Goal: Task Accomplishment & Management: Manage account settings

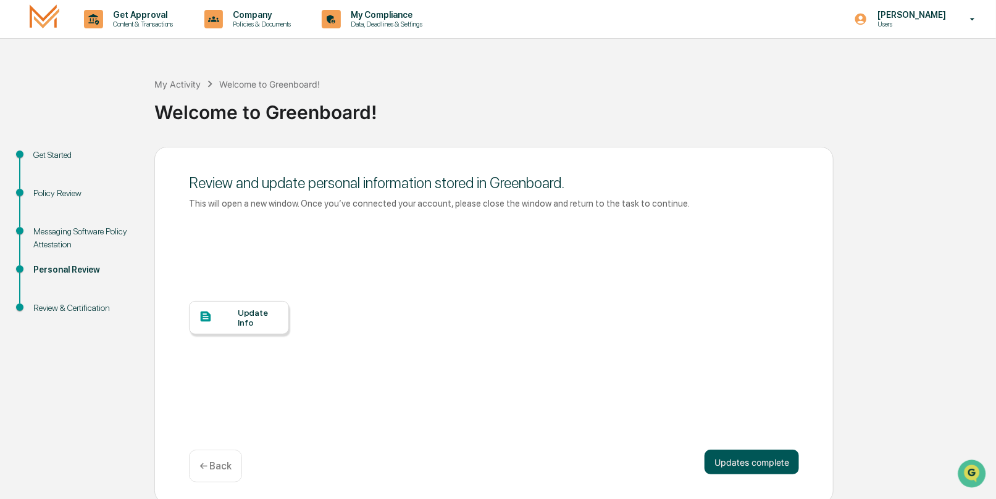
click at [764, 463] on button "Updates complete" at bounding box center [751, 462] width 94 height 25
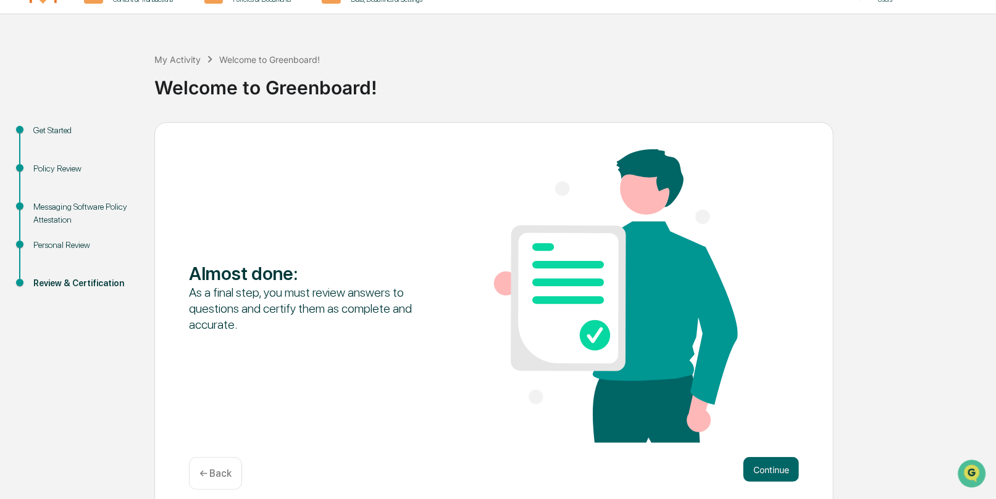
scroll to position [35, 0]
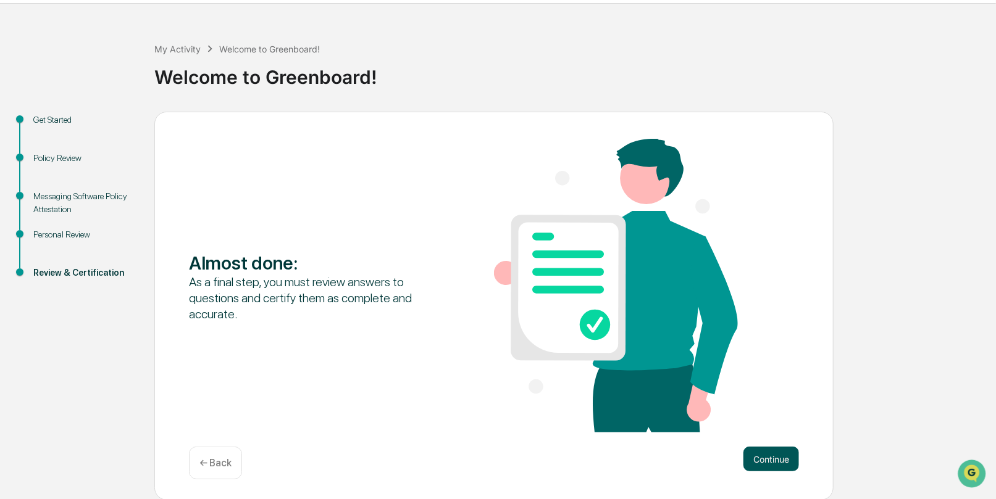
click at [765, 460] on button "Continue" at bounding box center [771, 459] width 56 height 25
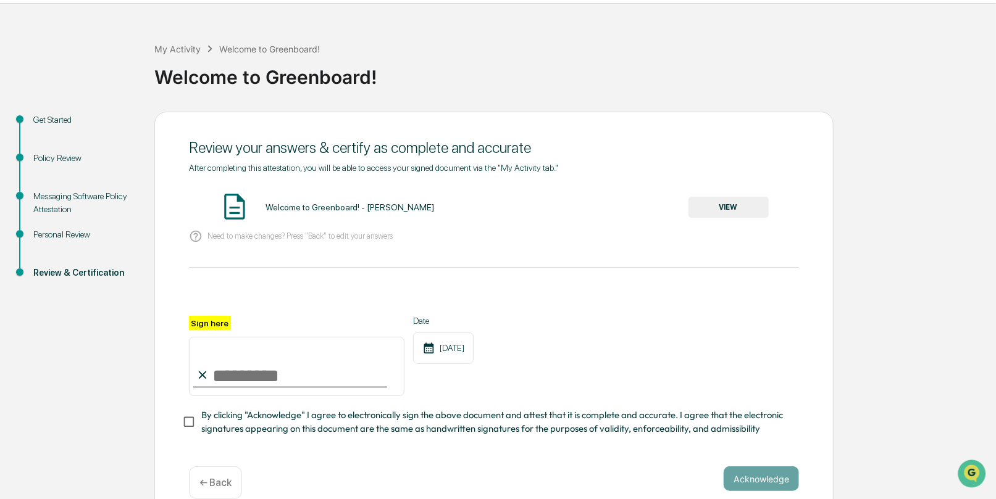
scroll to position [59, 0]
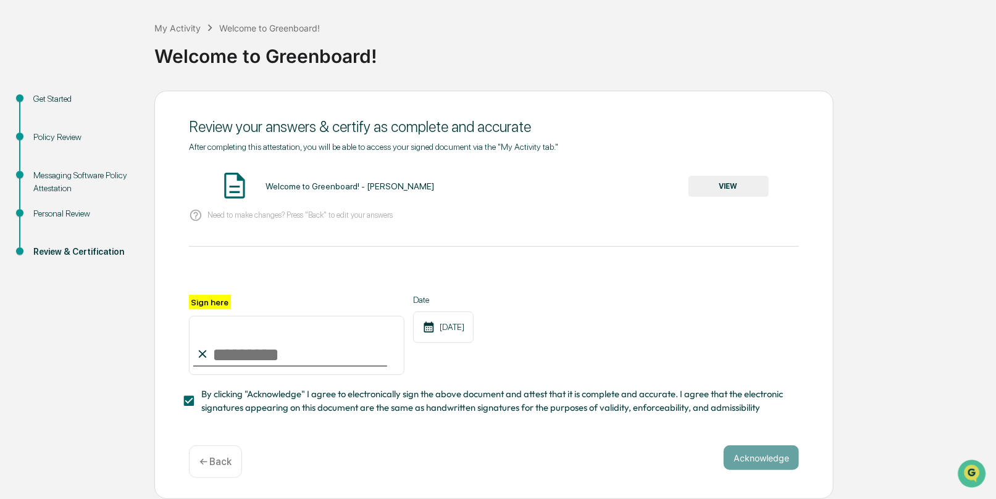
click at [231, 351] on input "Sign here" at bounding box center [296, 345] width 215 height 59
drag, startPoint x: 357, startPoint y: 185, endPoint x: 400, endPoint y: 185, distance: 42.6
click at [357, 185] on div "Welcome to Greenboard! - [PERSON_NAME]" at bounding box center [349, 186] width 169 height 10
click at [737, 183] on button "VIEW" at bounding box center [728, 186] width 80 height 21
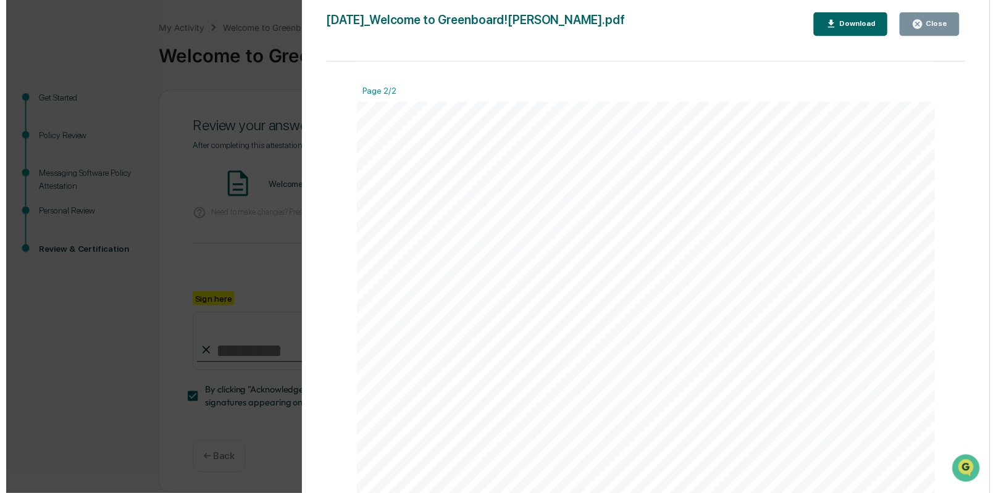
scroll to position [485, 0]
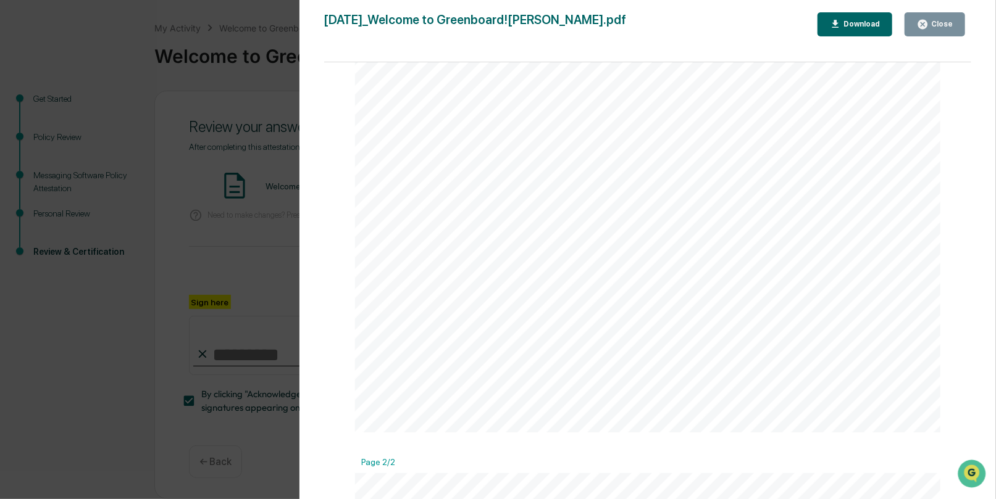
click at [872, 25] on div "Download" at bounding box center [860, 24] width 39 height 9
drag, startPoint x: 261, startPoint y: 99, endPoint x: 267, endPoint y: 97, distance: 6.6
click at [261, 99] on div "Version History [DATE] 10:23 PM [PERSON_NAME] [DATE]_Welcome to Greenboard![PER…" at bounding box center [498, 249] width 996 height 499
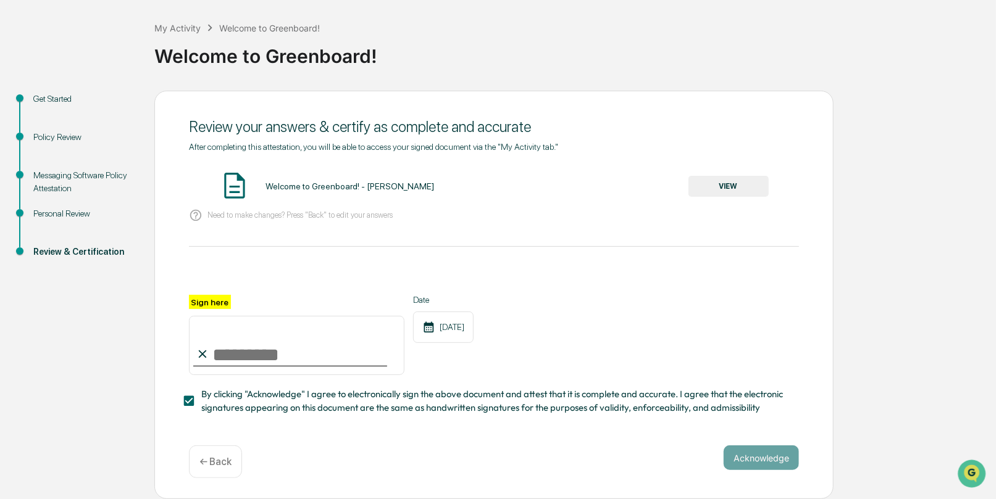
click at [231, 354] on input "Sign here" at bounding box center [296, 345] width 215 height 59
click at [275, 351] on input "Sign here" at bounding box center [296, 345] width 215 height 59
type input "**********"
click at [759, 453] on button "Acknowledge" at bounding box center [760, 458] width 75 height 25
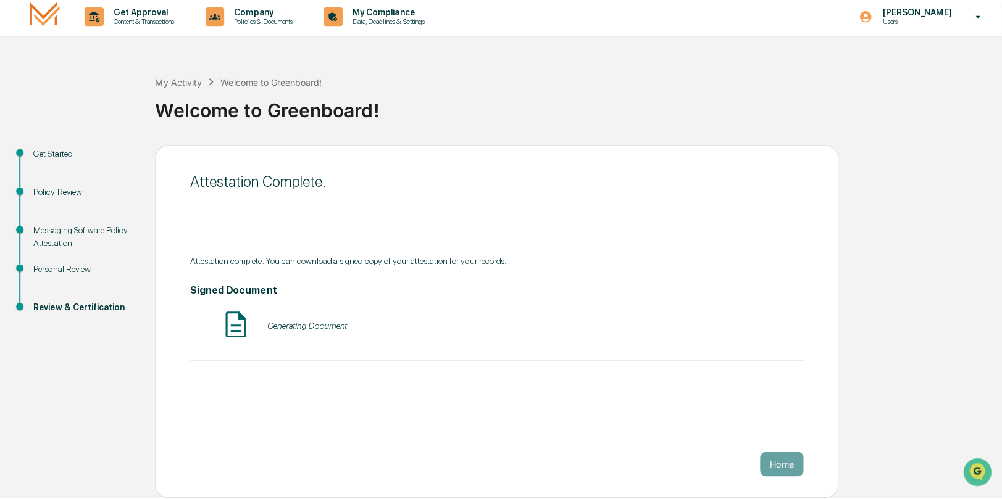
scroll to position [0, 0]
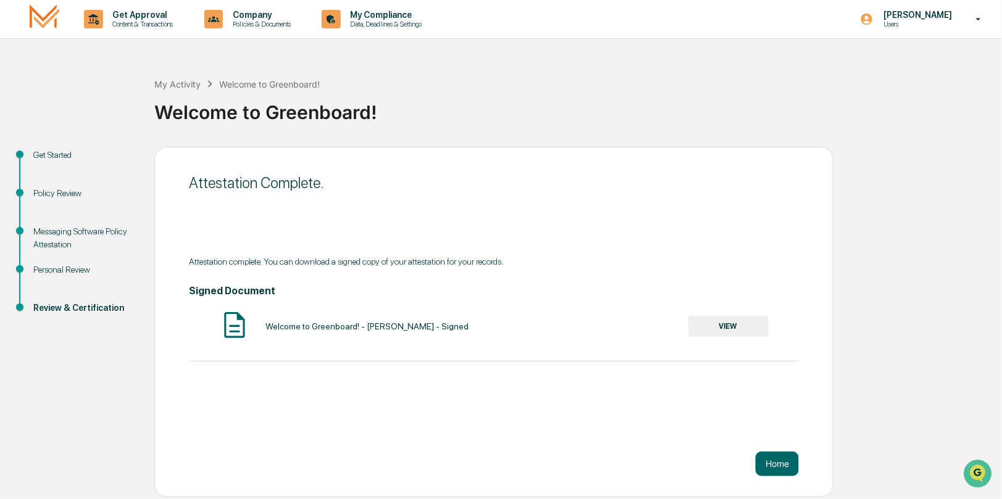
click at [61, 235] on div "Messaging Software Policy Attestation" at bounding box center [83, 238] width 101 height 26
click at [57, 230] on div "Messaging Software Policy Attestation" at bounding box center [83, 238] width 101 height 26
click at [62, 273] on div "Personal Review" at bounding box center [83, 270] width 101 height 13
click at [55, 145] on div "My Activity Welcome to Greenboard! Welcome to Greenboard! Get Started Policy Re…" at bounding box center [501, 278] width 1002 height 439
click at [53, 189] on div "Policy Review" at bounding box center [83, 193] width 101 height 13
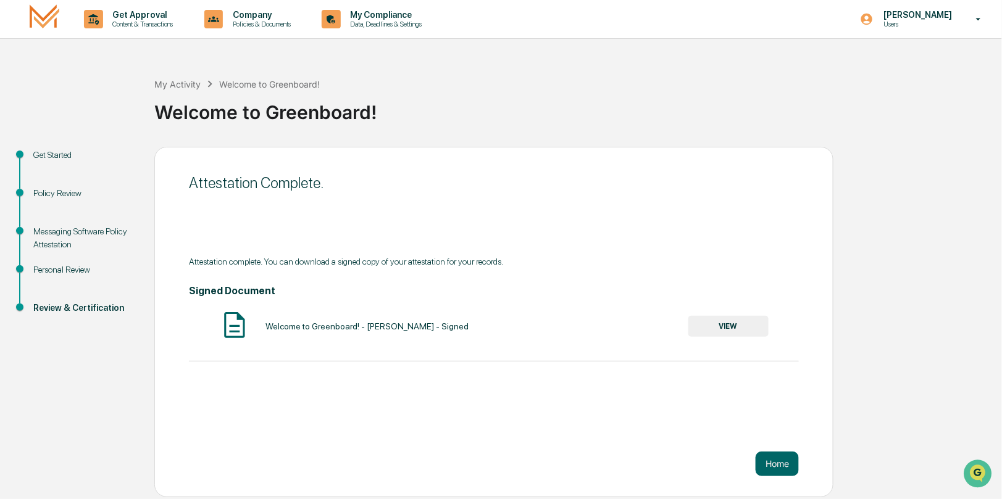
click at [51, 230] on div "Messaging Software Policy Attestation" at bounding box center [83, 238] width 101 height 26
click at [68, 267] on div "Personal Review" at bounding box center [83, 270] width 101 height 13
drag, startPoint x: 69, startPoint y: 267, endPoint x: 74, endPoint y: 308, distance: 41.1
click at [74, 308] on div "Review & Certification" at bounding box center [83, 308] width 101 height 13
click at [729, 334] on button "VIEW" at bounding box center [728, 326] width 80 height 21
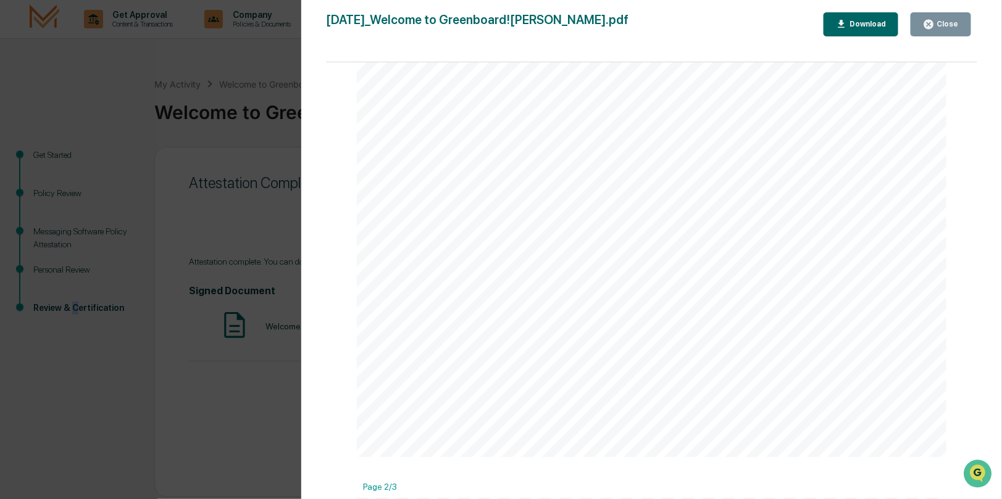
scroll to position [314, 0]
click at [947, 29] on div "Close" at bounding box center [941, 25] width 36 height 12
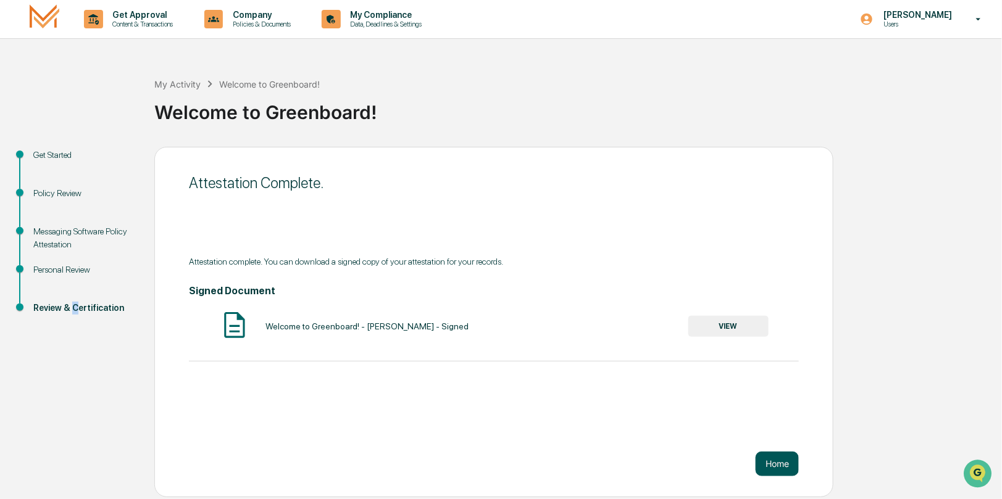
click at [773, 467] on button "Home" at bounding box center [777, 464] width 43 height 25
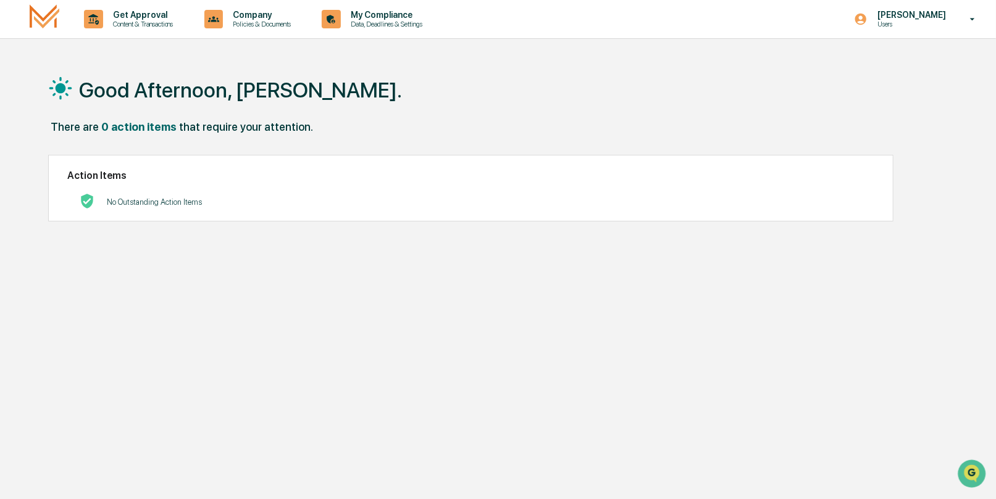
click at [144, 202] on p "No Outstanding Action Items" at bounding box center [154, 202] width 95 height 9
click at [128, 18] on p "Get Approval" at bounding box center [141, 15] width 77 height 10
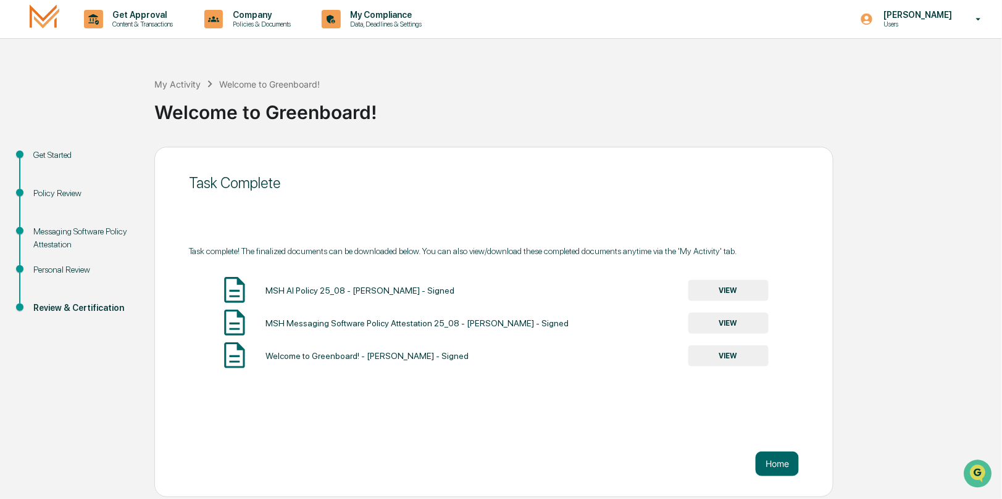
click at [737, 320] on button "VIEW" at bounding box center [728, 323] width 80 height 21
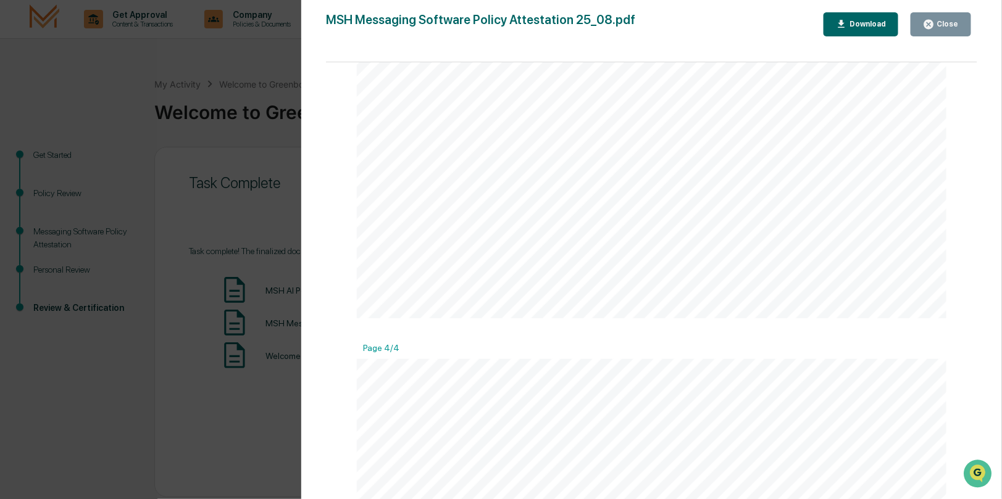
scroll to position [2272, 0]
click at [947, 27] on div "Close" at bounding box center [947, 24] width 24 height 9
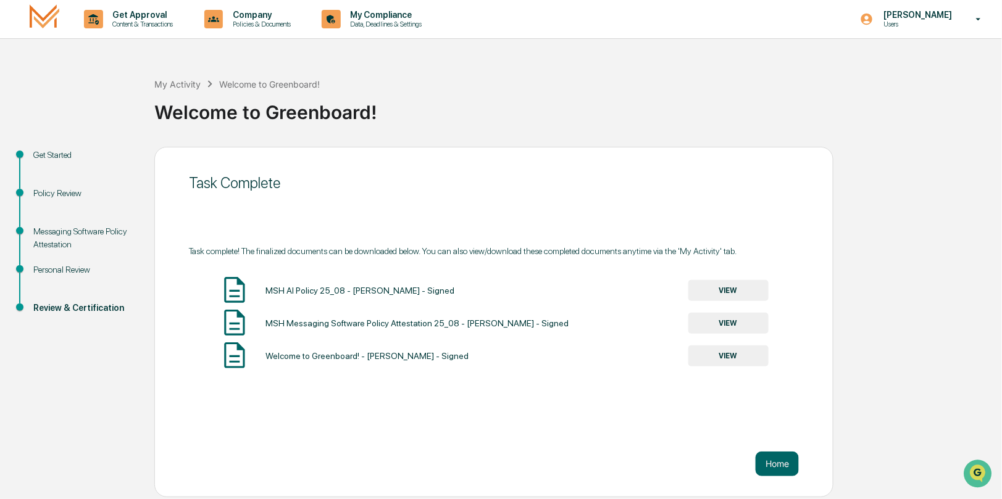
click at [735, 354] on button "VIEW" at bounding box center [728, 356] width 80 height 21
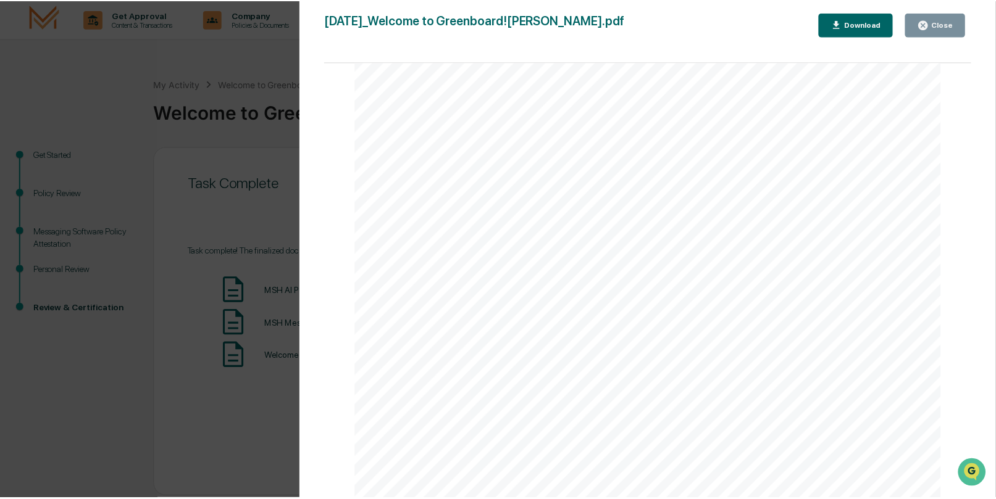
scroll to position [1795, 0]
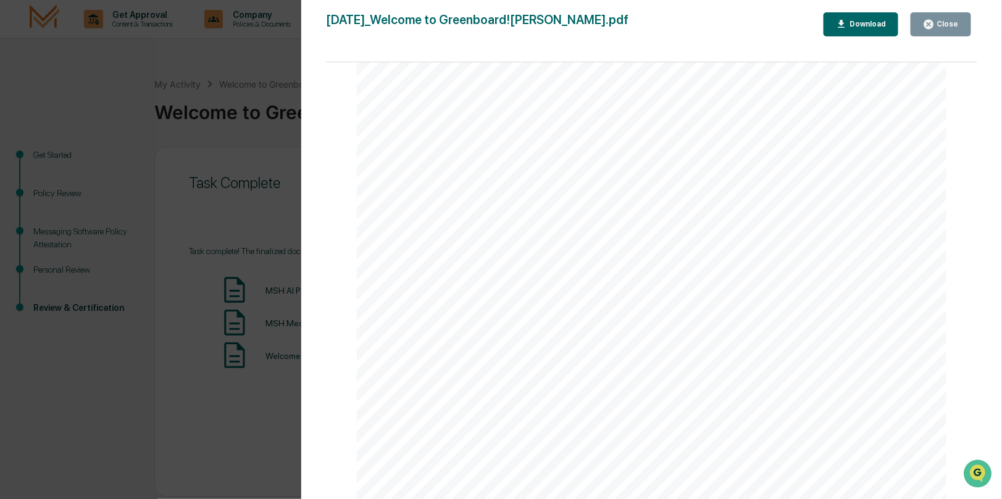
click at [940, 23] on div "Close" at bounding box center [947, 24] width 24 height 9
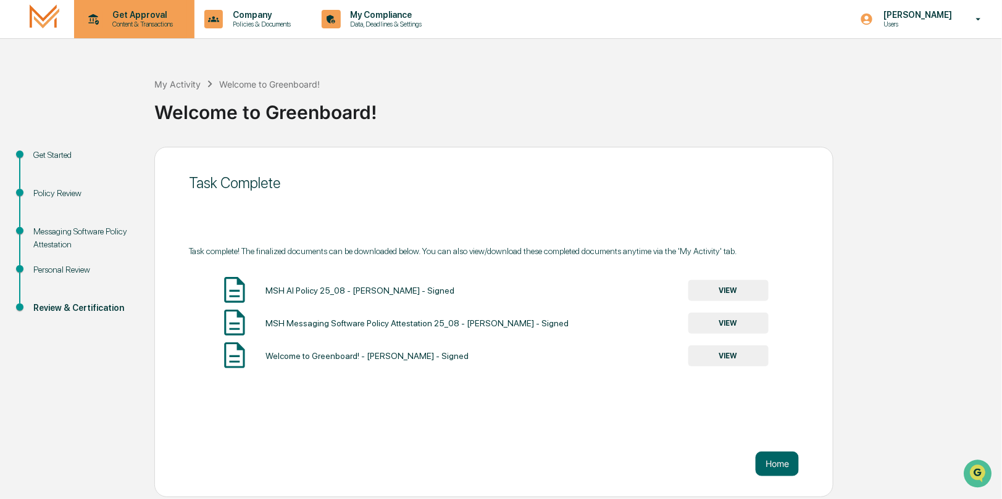
click at [135, 22] on p "Content & Transactions" at bounding box center [141, 24] width 77 height 9
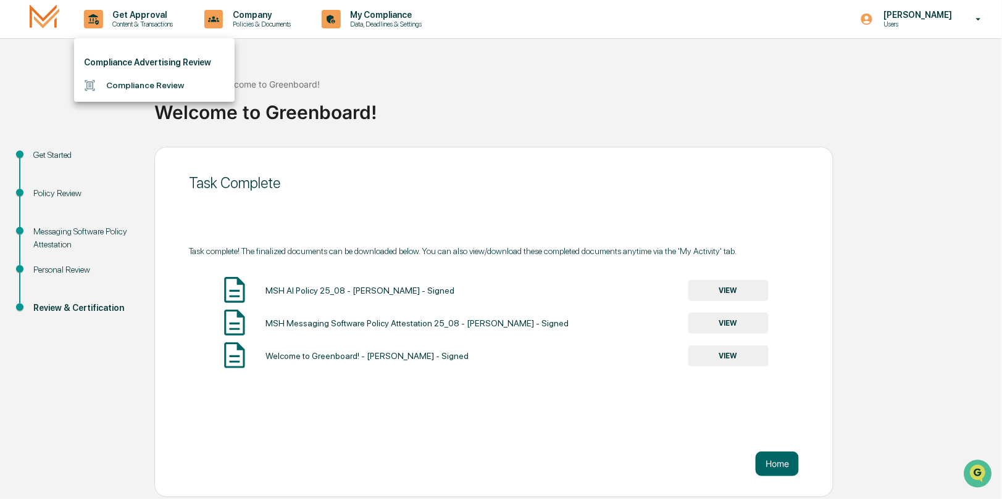
click at [272, 10] on div at bounding box center [501, 249] width 1002 height 499
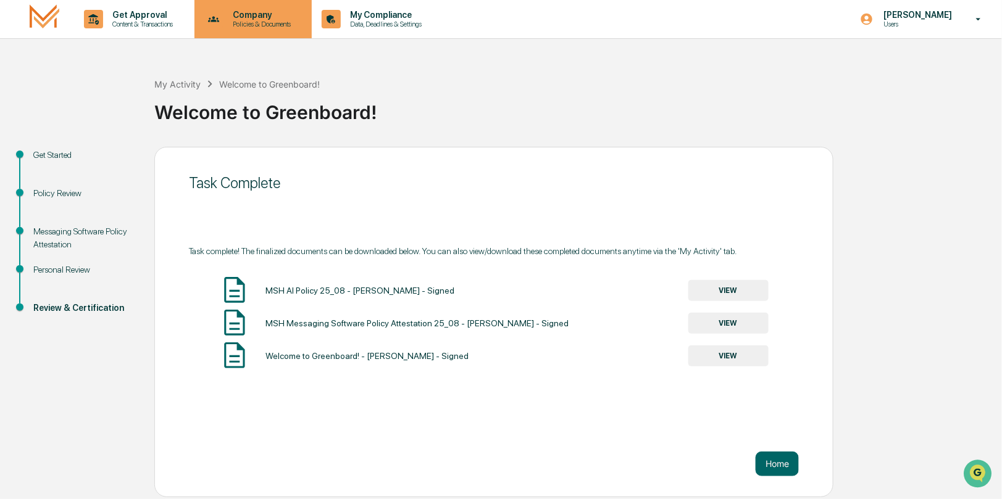
click at [256, 21] on p "Policies & Documents" at bounding box center [260, 24] width 74 height 9
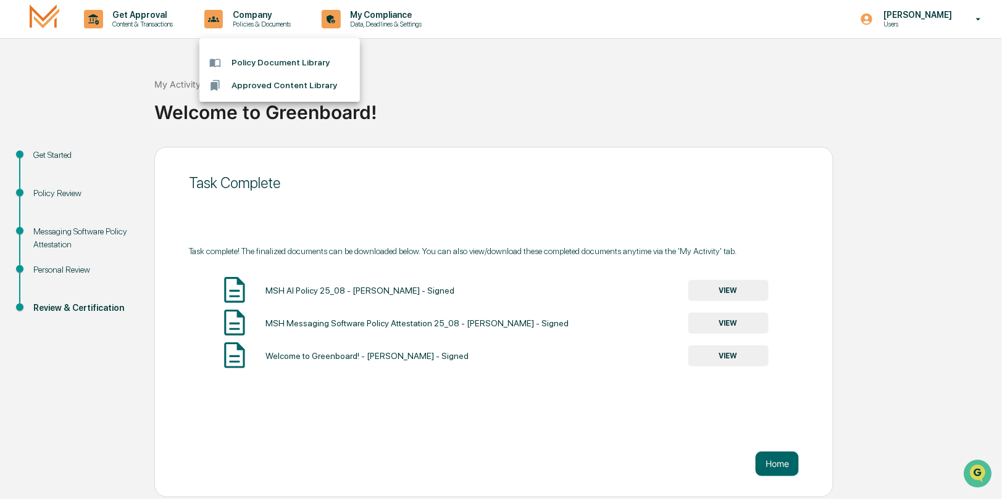
click at [408, 14] on div at bounding box center [501, 249] width 1002 height 499
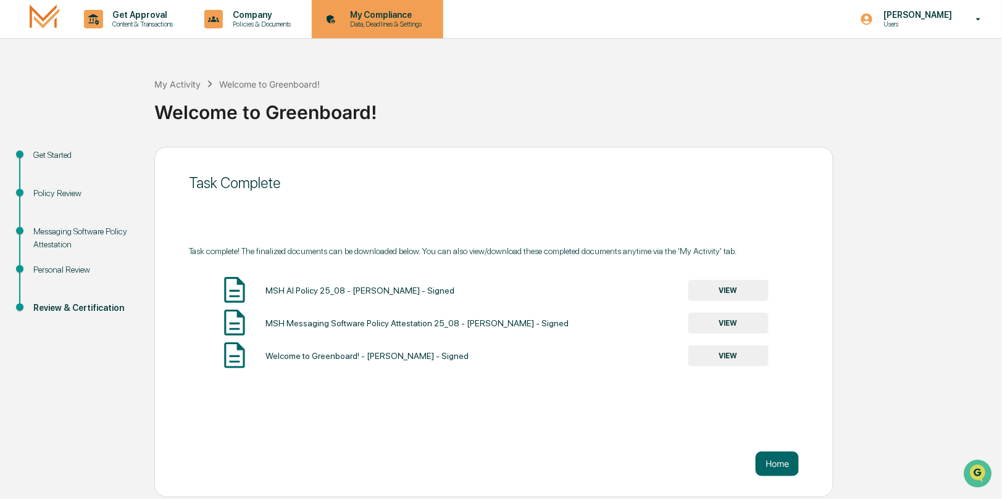
click at [384, 20] on p "Data, Deadlines & Settings" at bounding box center [385, 24] width 88 height 9
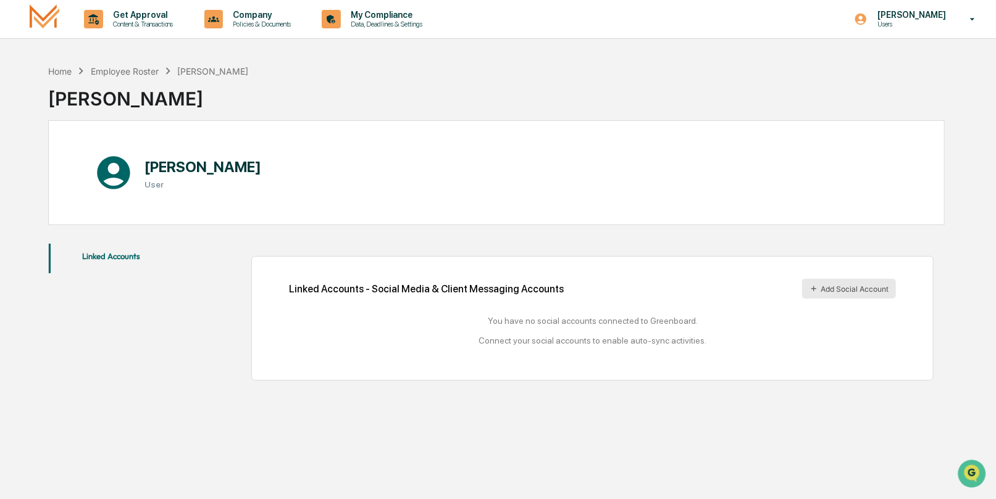
click at [840, 288] on button "Add Social Account" at bounding box center [849, 289] width 94 height 20
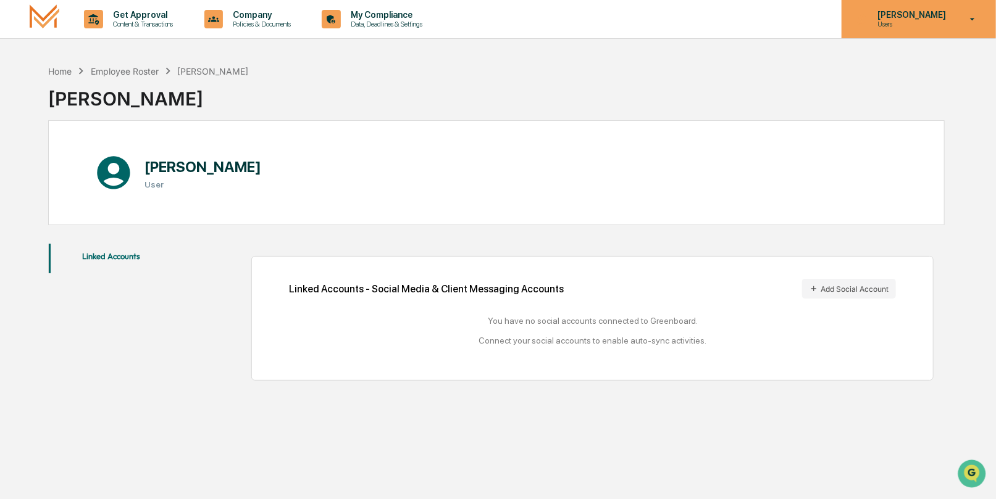
click at [907, 25] on p "Users" at bounding box center [909, 24] width 85 height 9
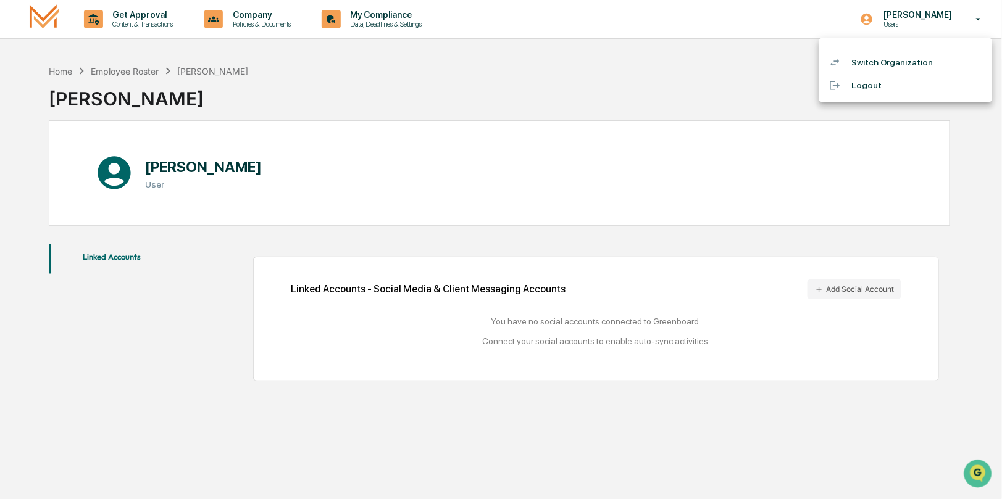
click at [241, 22] on div at bounding box center [501, 249] width 1002 height 499
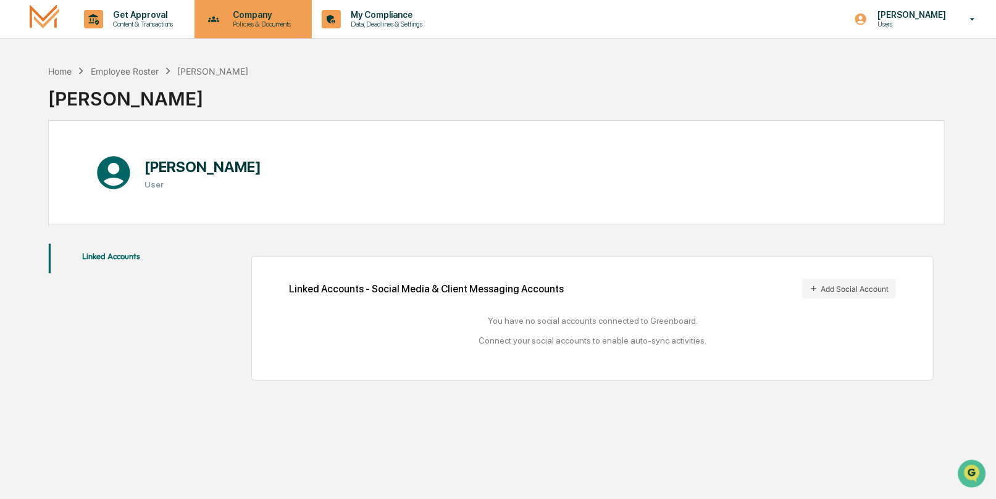
click at [246, 23] on p "Policies & Documents" at bounding box center [260, 24] width 74 height 9
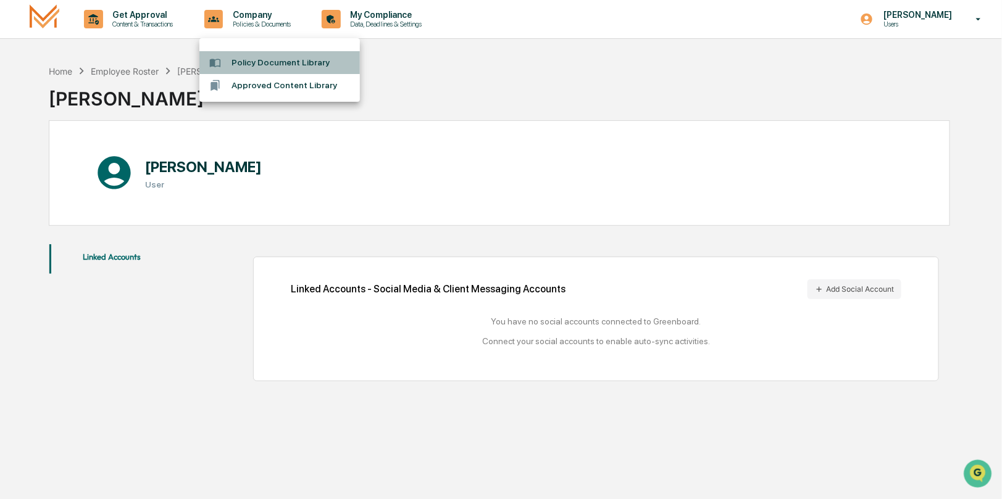
click at [249, 60] on li "Policy Document Library" at bounding box center [279, 62] width 160 height 23
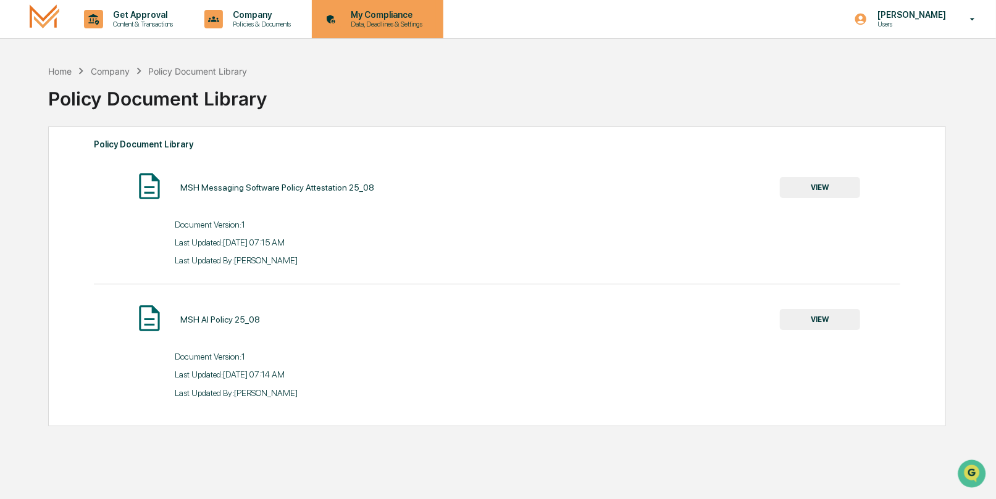
click at [364, 17] on p "My Compliance" at bounding box center [385, 15] width 88 height 10
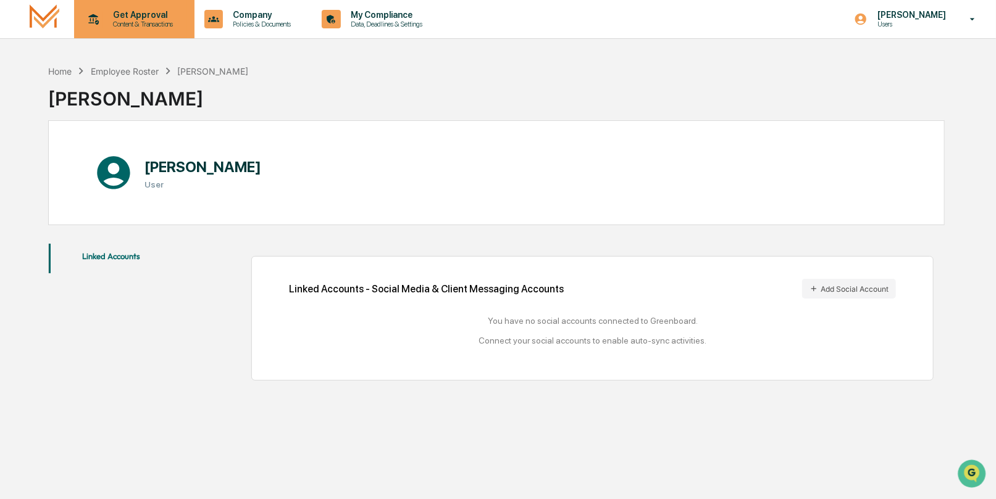
click at [151, 21] on p "Content & Transactions" at bounding box center [141, 24] width 77 height 9
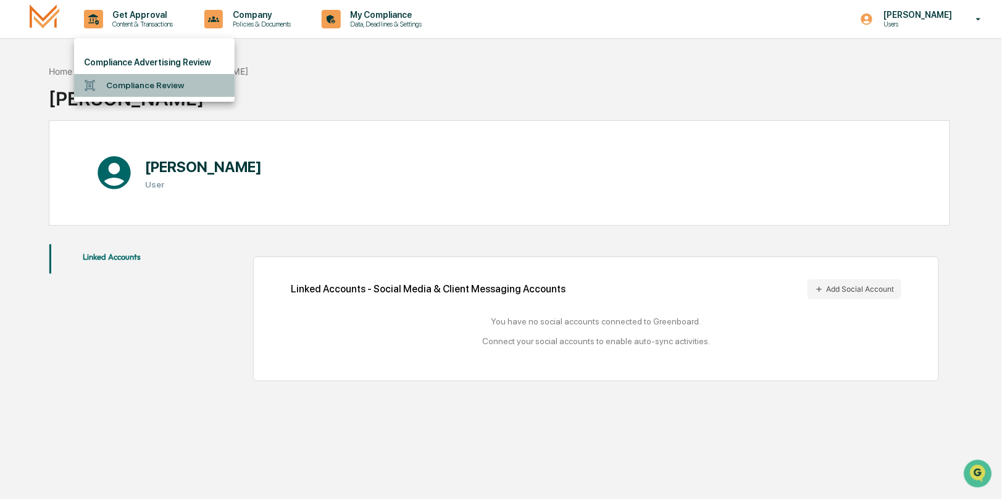
click at [140, 85] on li "Compliance Review" at bounding box center [154, 85] width 160 height 23
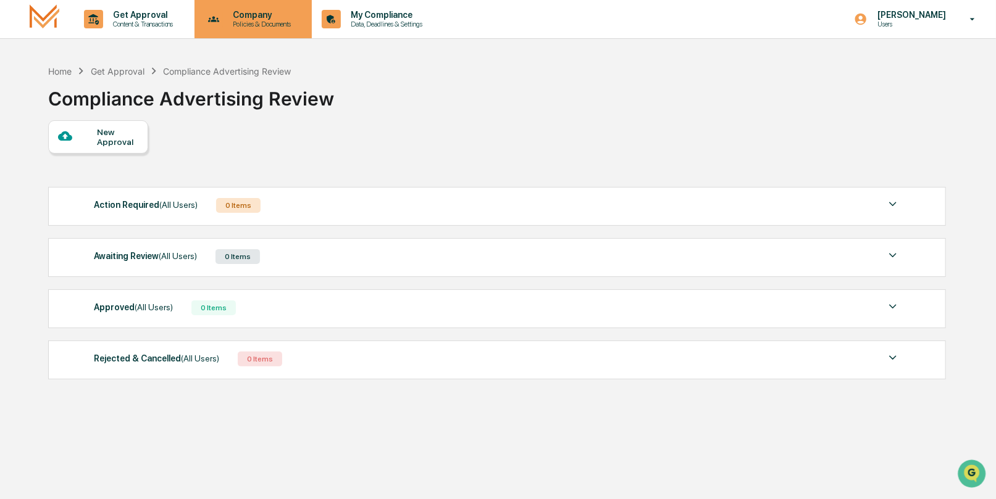
click at [243, 15] on p "Company" at bounding box center [260, 15] width 74 height 10
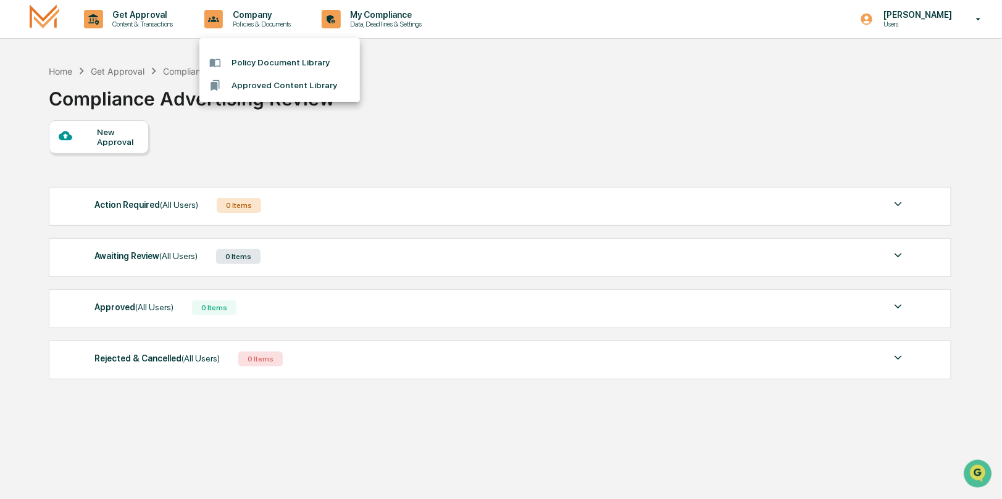
click at [261, 62] on li "Policy Document Library" at bounding box center [279, 62] width 160 height 23
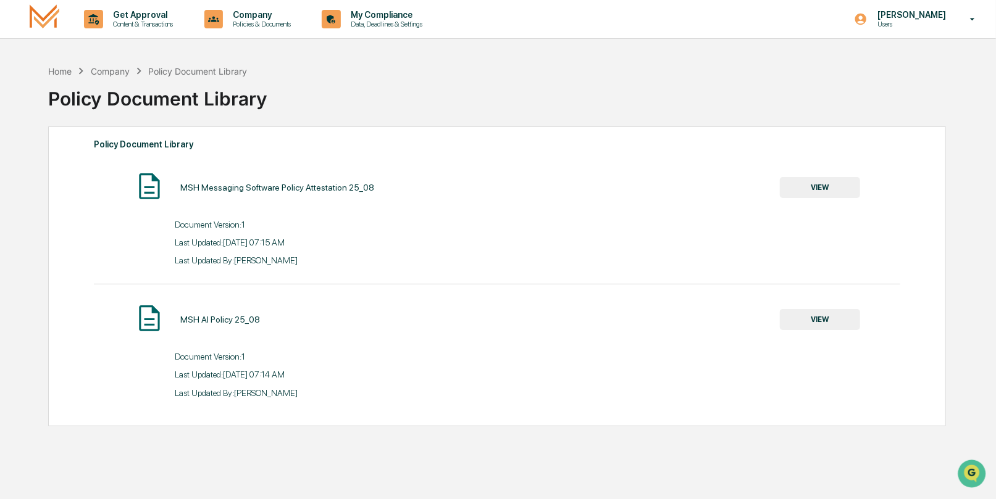
click at [832, 322] on button "VIEW" at bounding box center [820, 319] width 80 height 21
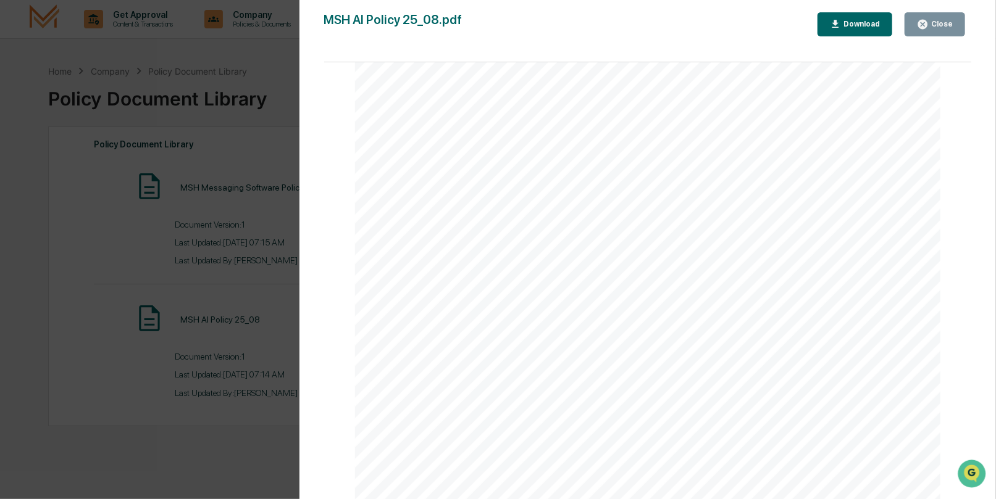
scroll to position [185, 0]
click at [234, 258] on div "Version History [DATE] 02:14 PM [PERSON_NAME] MSH AI Policy 25_08.pdf Close Dow…" at bounding box center [498, 249] width 996 height 499
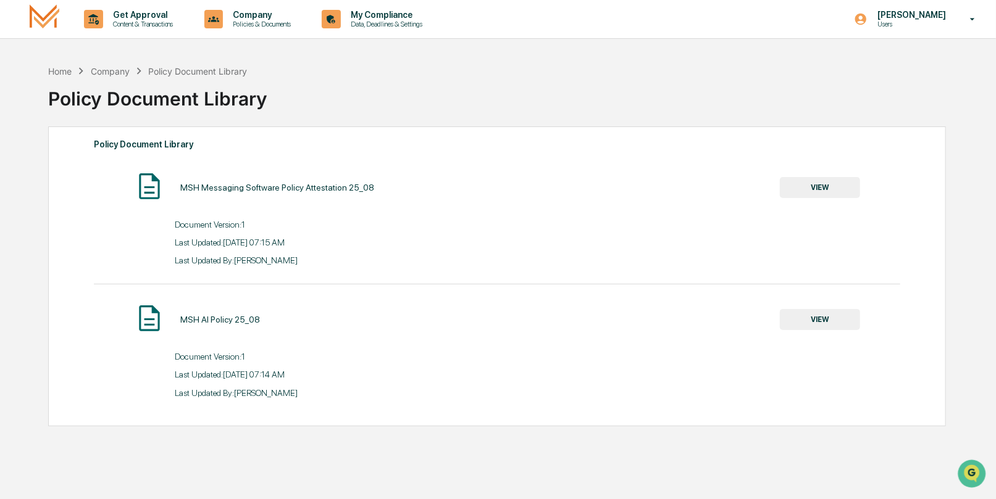
click at [822, 186] on button "VIEW" at bounding box center [820, 187] width 80 height 21
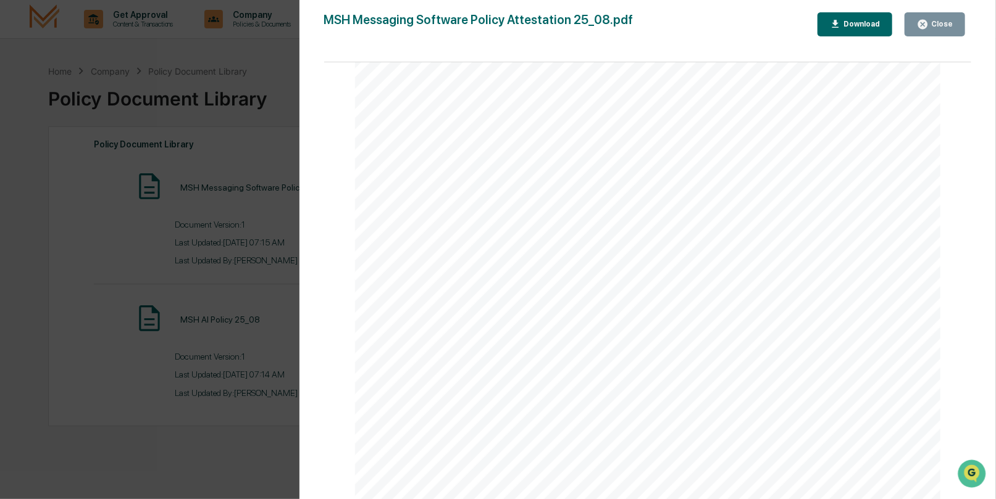
scroll to position [1946, 0]
click at [232, 261] on div "Version History [DATE] 02:15 PM [PERSON_NAME] MSH Messaging Software Policy Att…" at bounding box center [498, 249] width 996 height 499
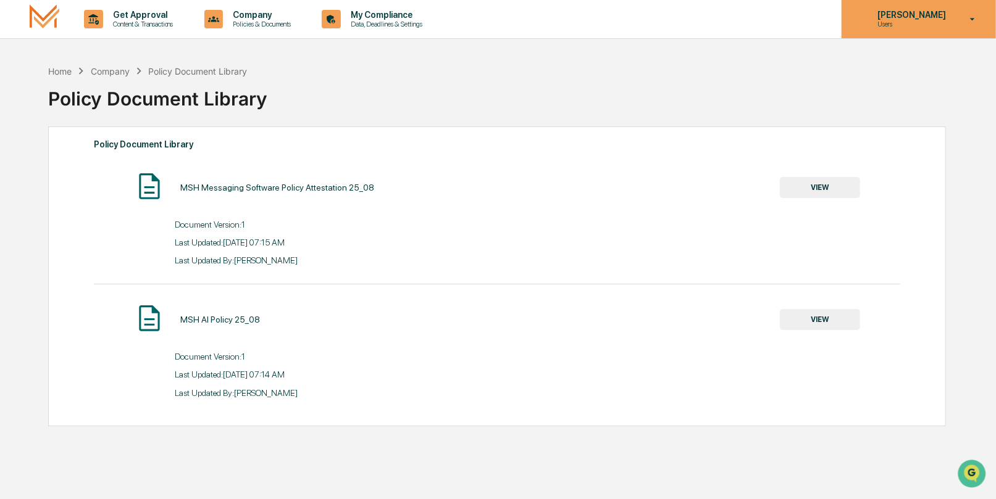
click at [888, 23] on p "Users" at bounding box center [909, 24] width 85 height 9
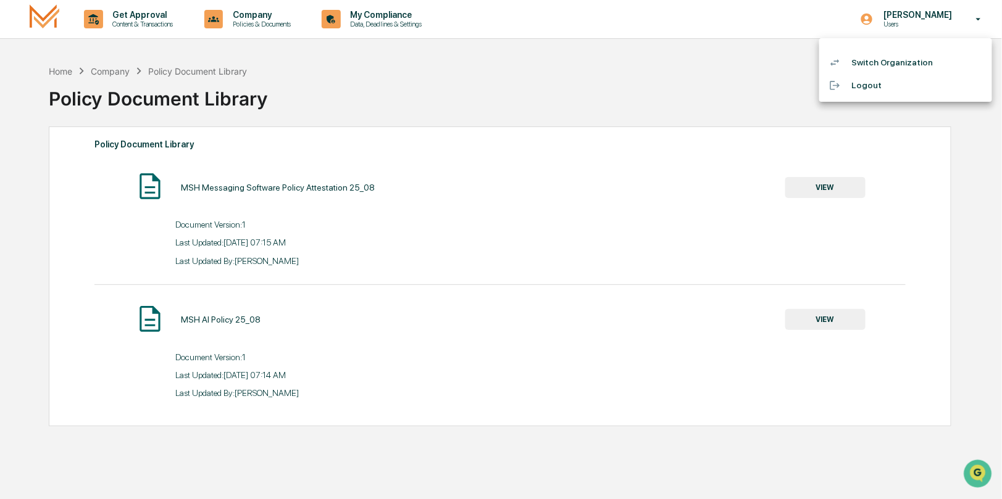
click at [355, 18] on div at bounding box center [501, 249] width 1002 height 499
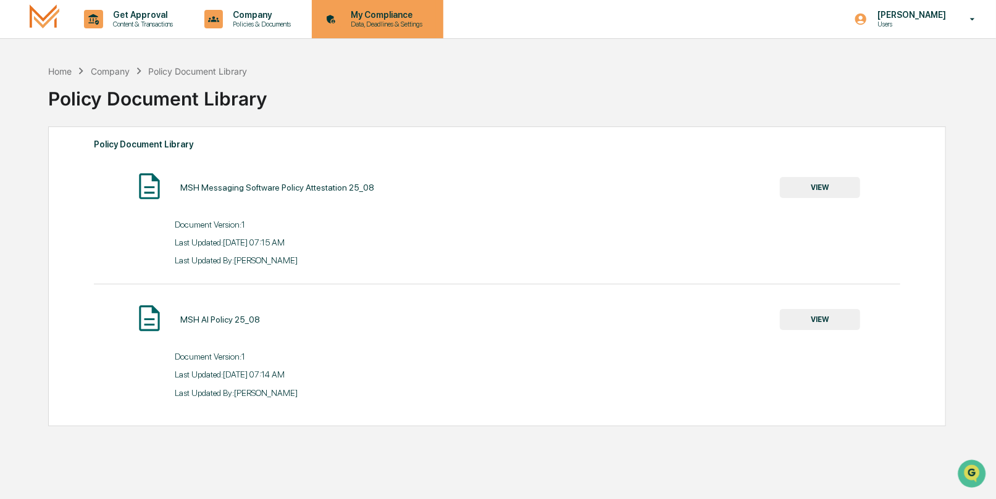
click at [383, 19] on p "My Compliance" at bounding box center [385, 15] width 88 height 10
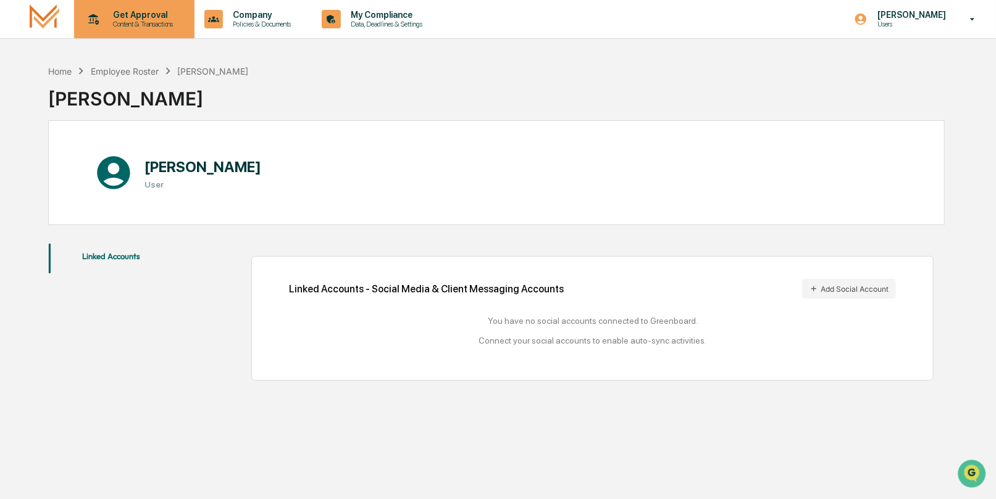
click at [104, 13] on p "Get Approval" at bounding box center [141, 15] width 77 height 10
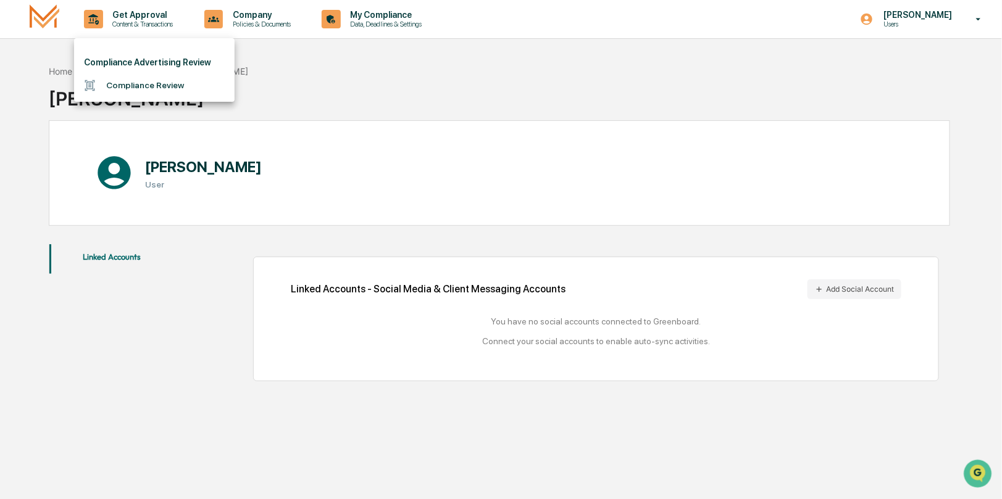
click at [143, 62] on li "Compliance Advertising Review" at bounding box center [154, 62] width 160 height 23
click at [394, 17] on div at bounding box center [501, 249] width 1002 height 499
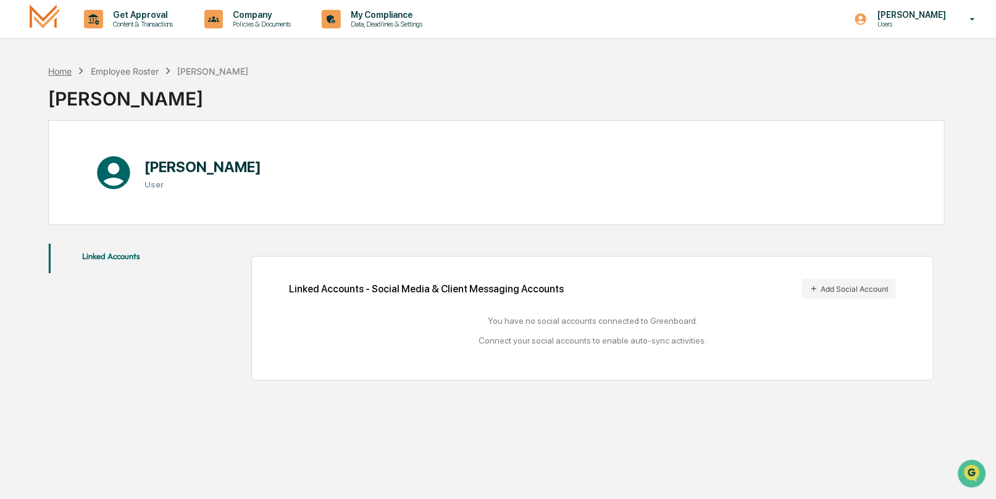
click at [58, 69] on div "Home" at bounding box center [59, 71] width 23 height 10
